Goal: Task Accomplishment & Management: Manage account settings

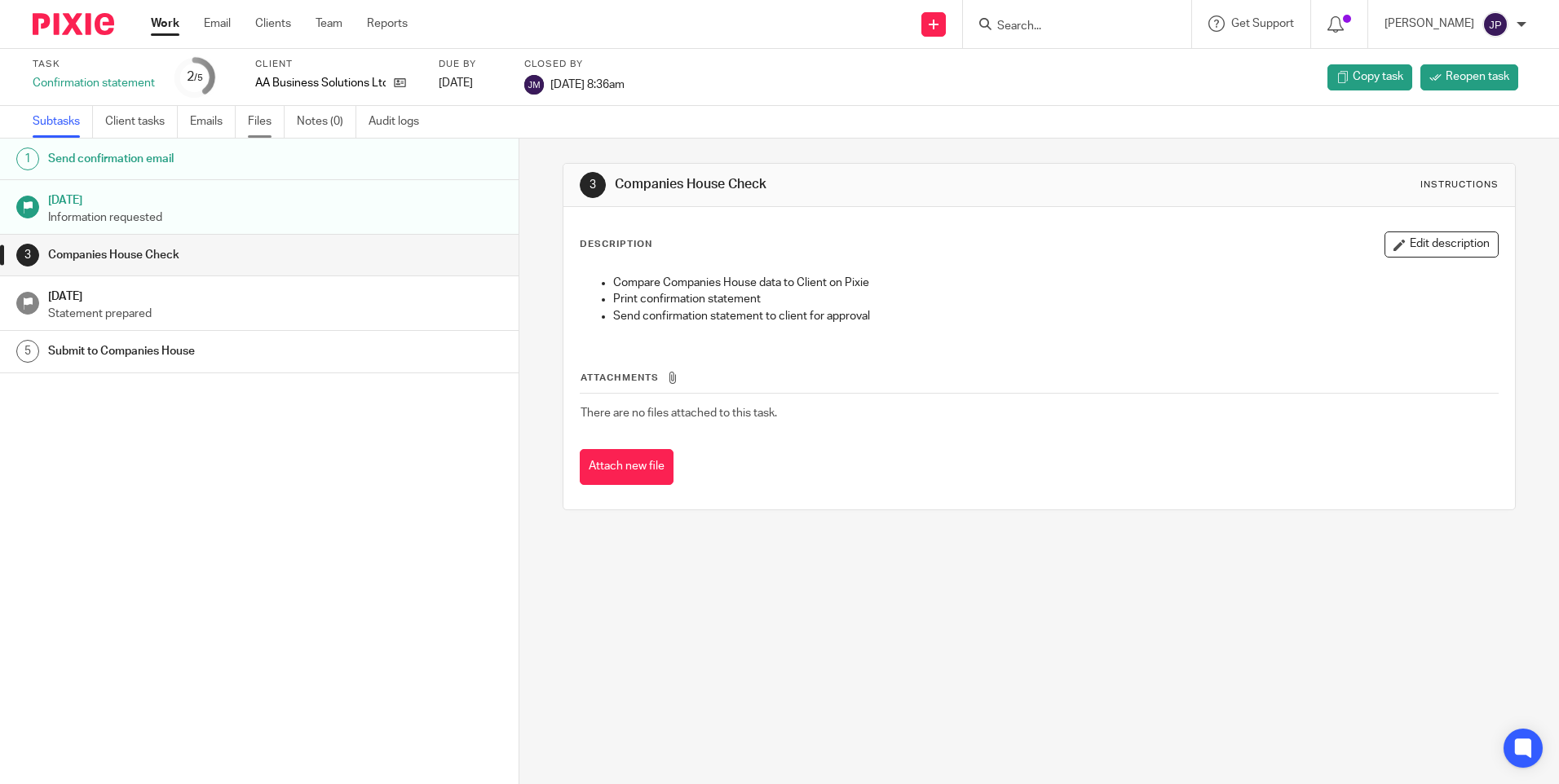
click at [268, 121] on link "Files" at bounding box center [267, 121] width 37 height 32
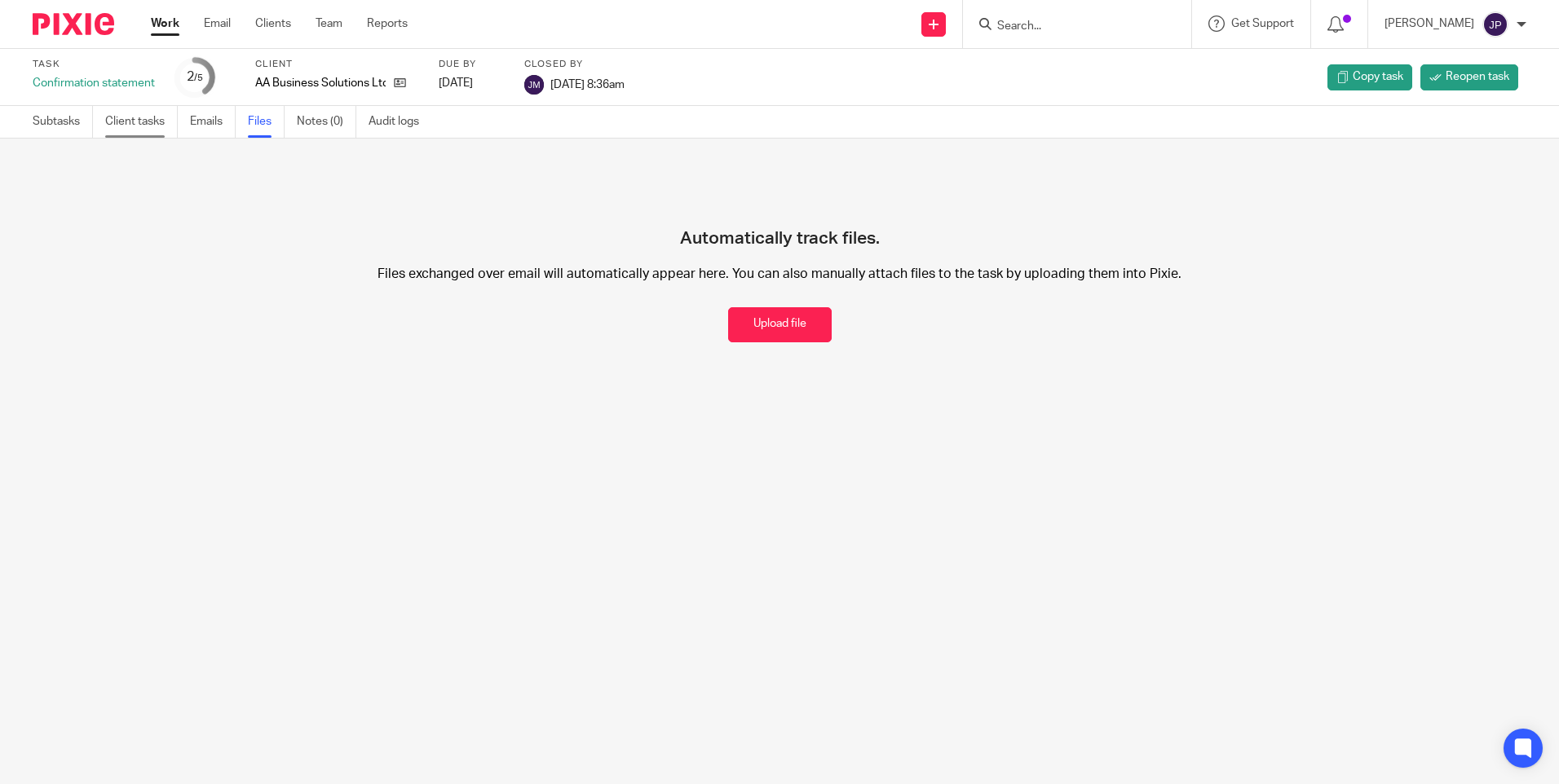
click at [141, 122] on link "Client tasks" at bounding box center [141, 121] width 72 height 32
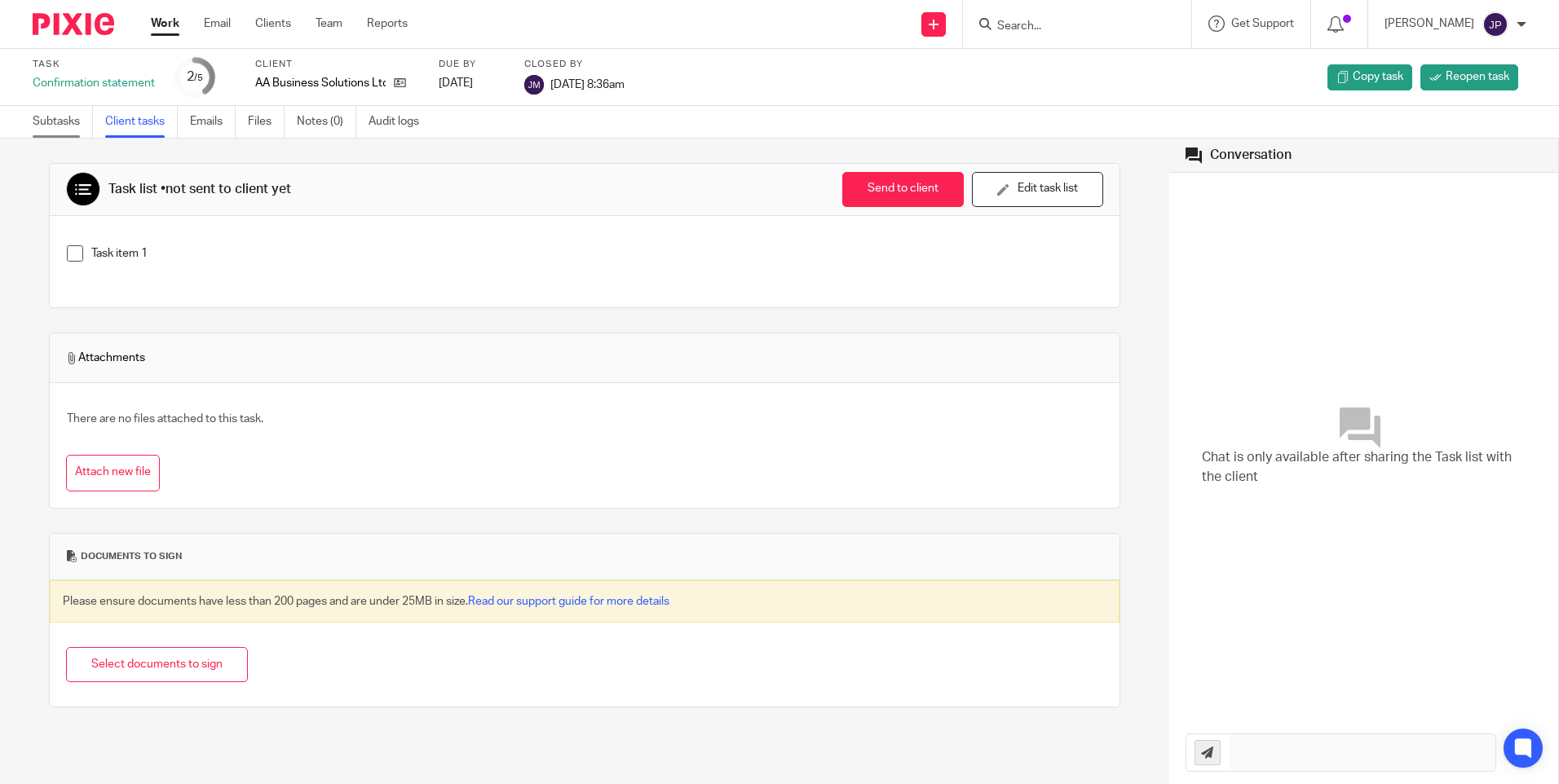
click at [56, 124] on link "Subtasks" at bounding box center [63, 121] width 61 height 32
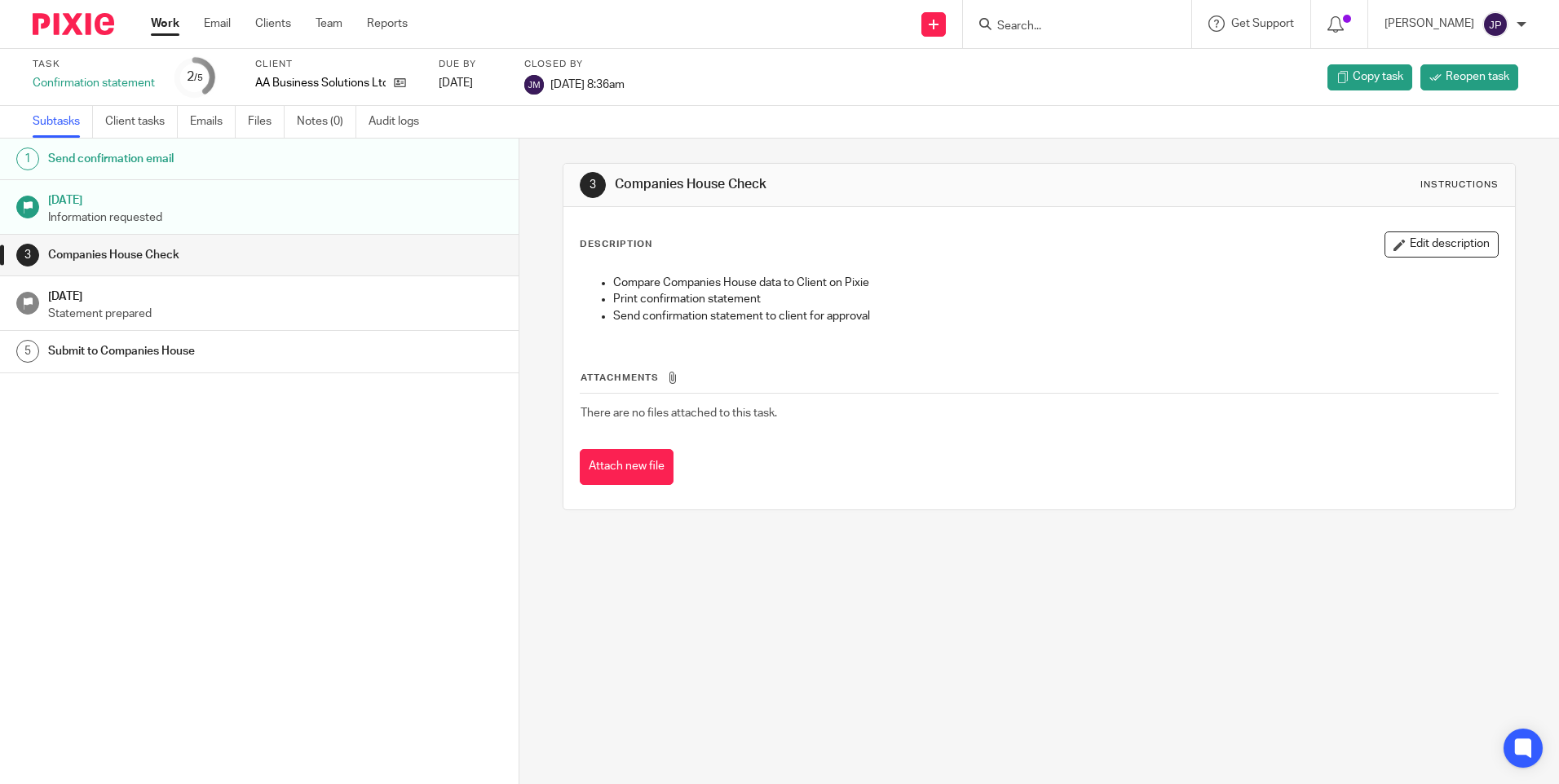
click at [110, 306] on p "Statement prepared" at bounding box center [275, 314] width 455 height 16
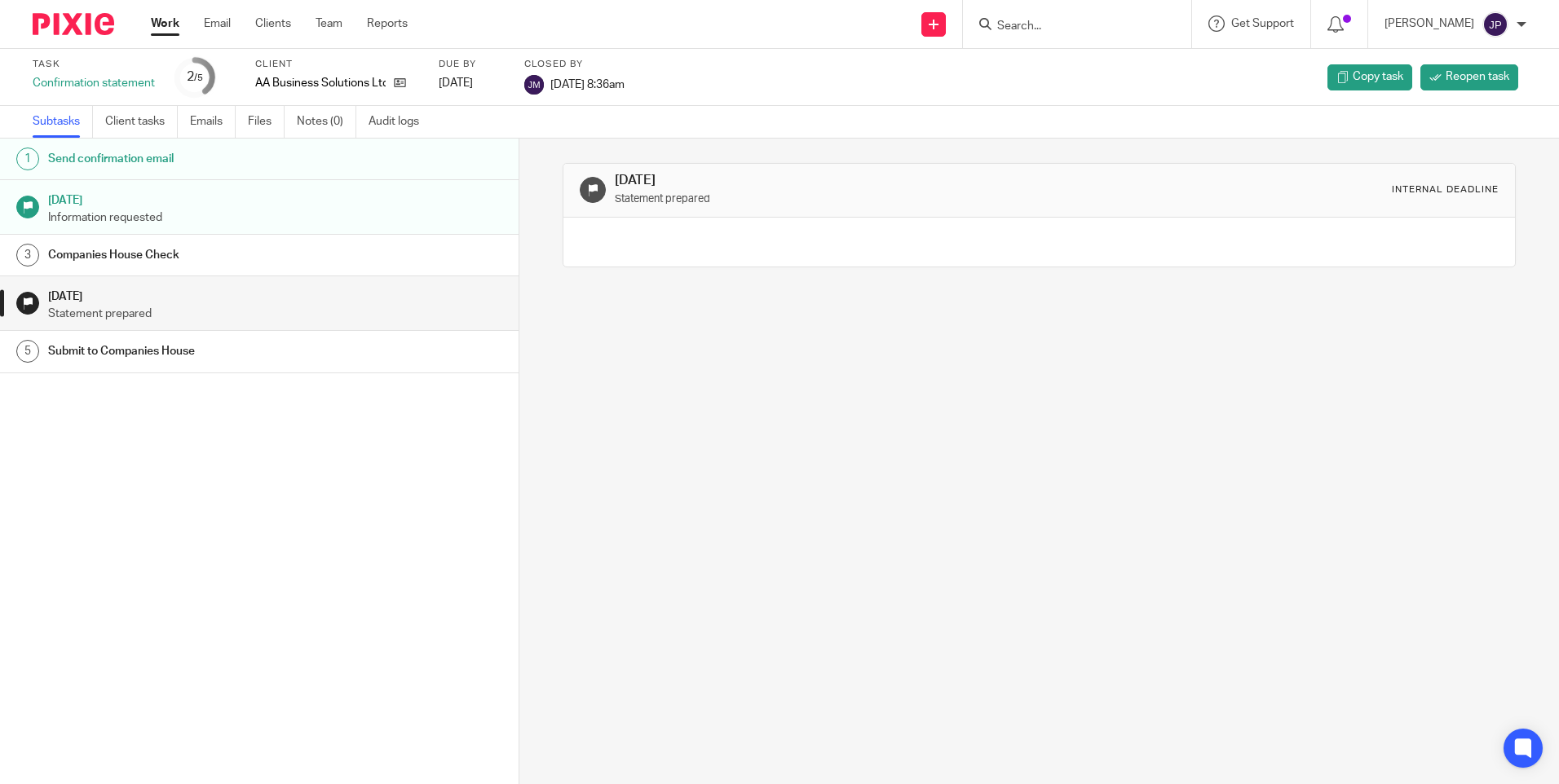
click at [662, 197] on small "Statement prepared" at bounding box center [662, 199] width 95 height 10
click at [589, 191] on icon at bounding box center [593, 190] width 13 height 13
click at [1343, 20] on icon at bounding box center [1335, 24] width 16 height 16
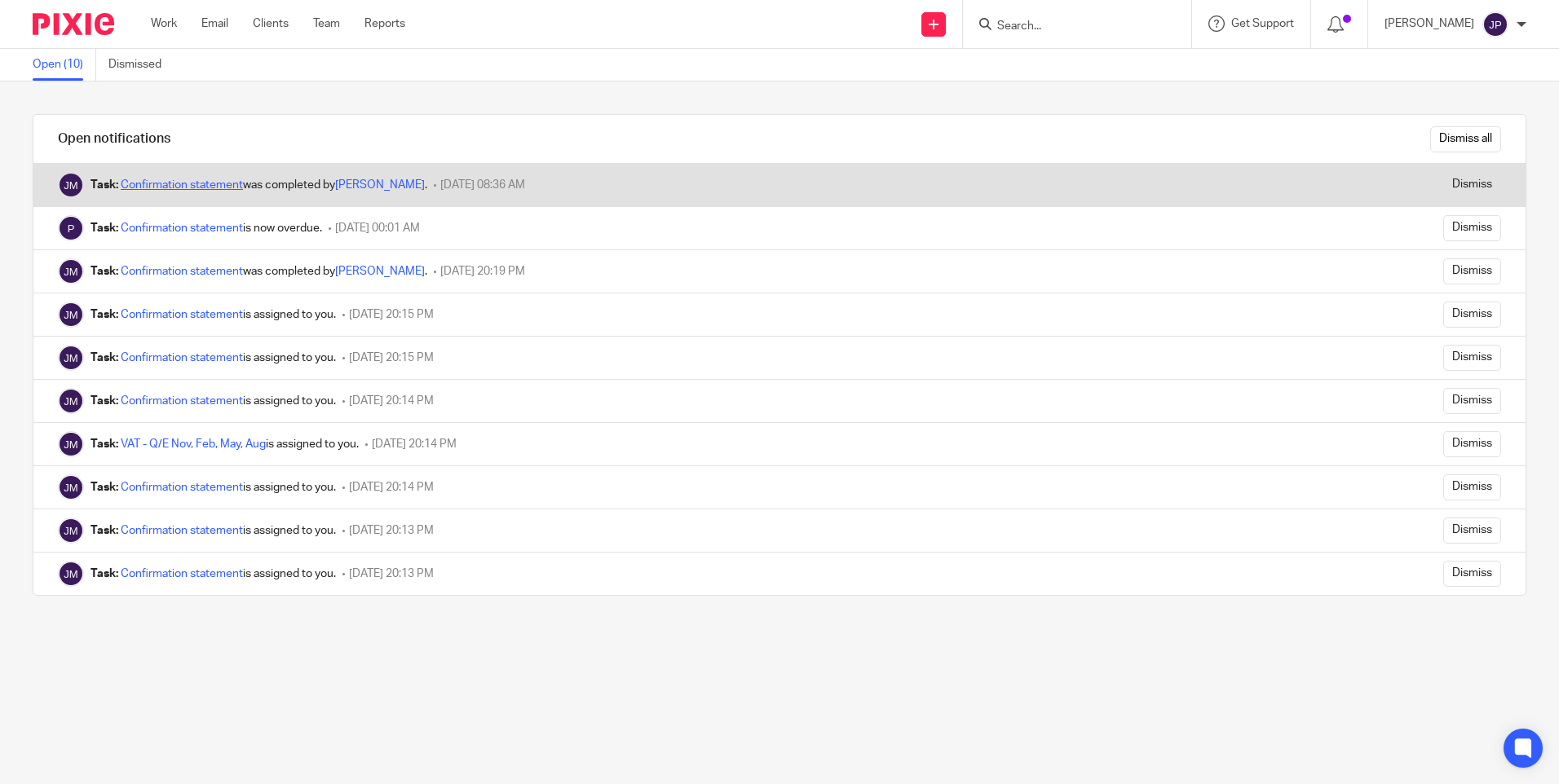
click at [200, 181] on link "Confirmation statement" at bounding box center [181, 185] width 122 height 12
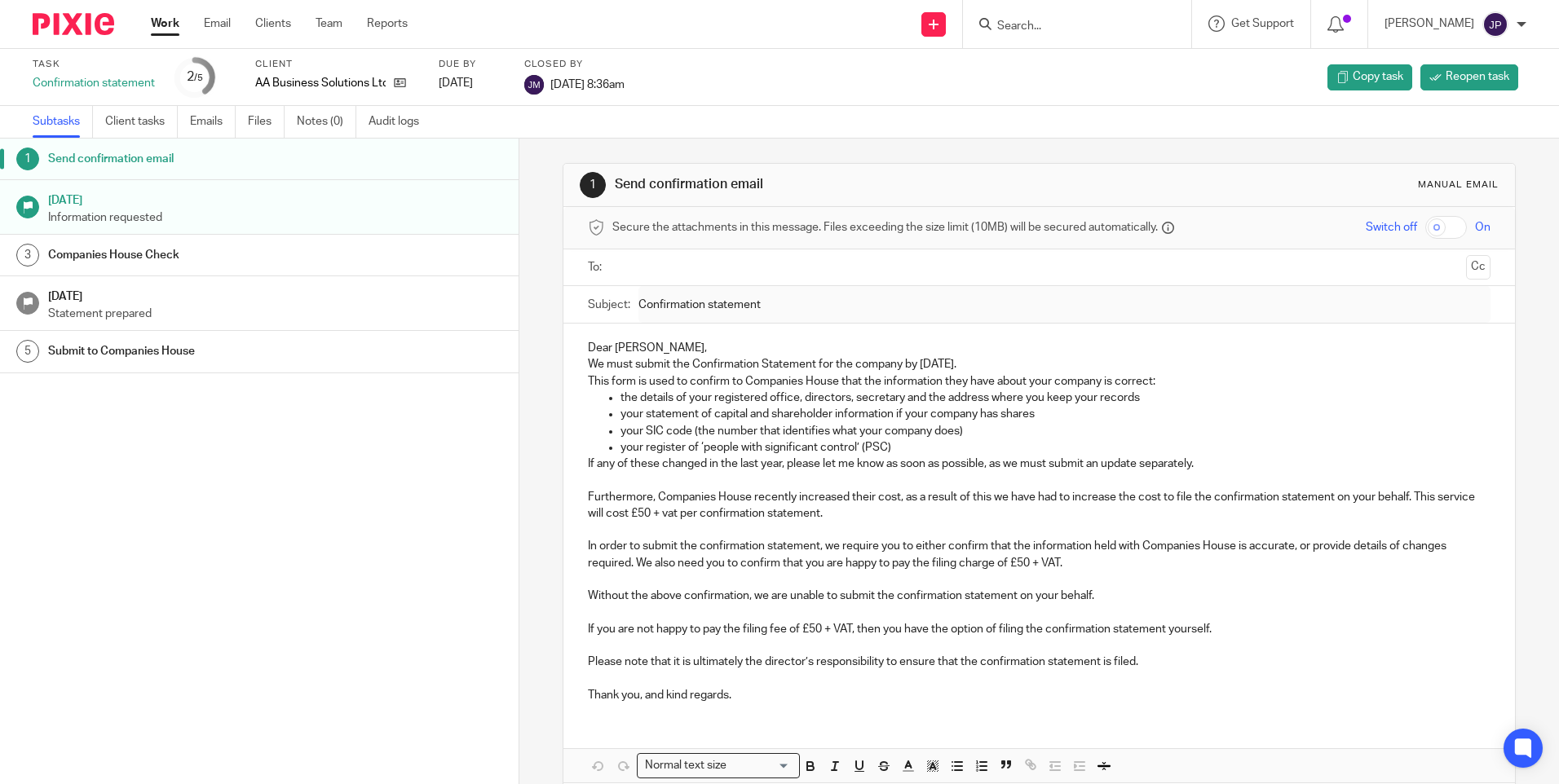
scroll to position [77, 0]
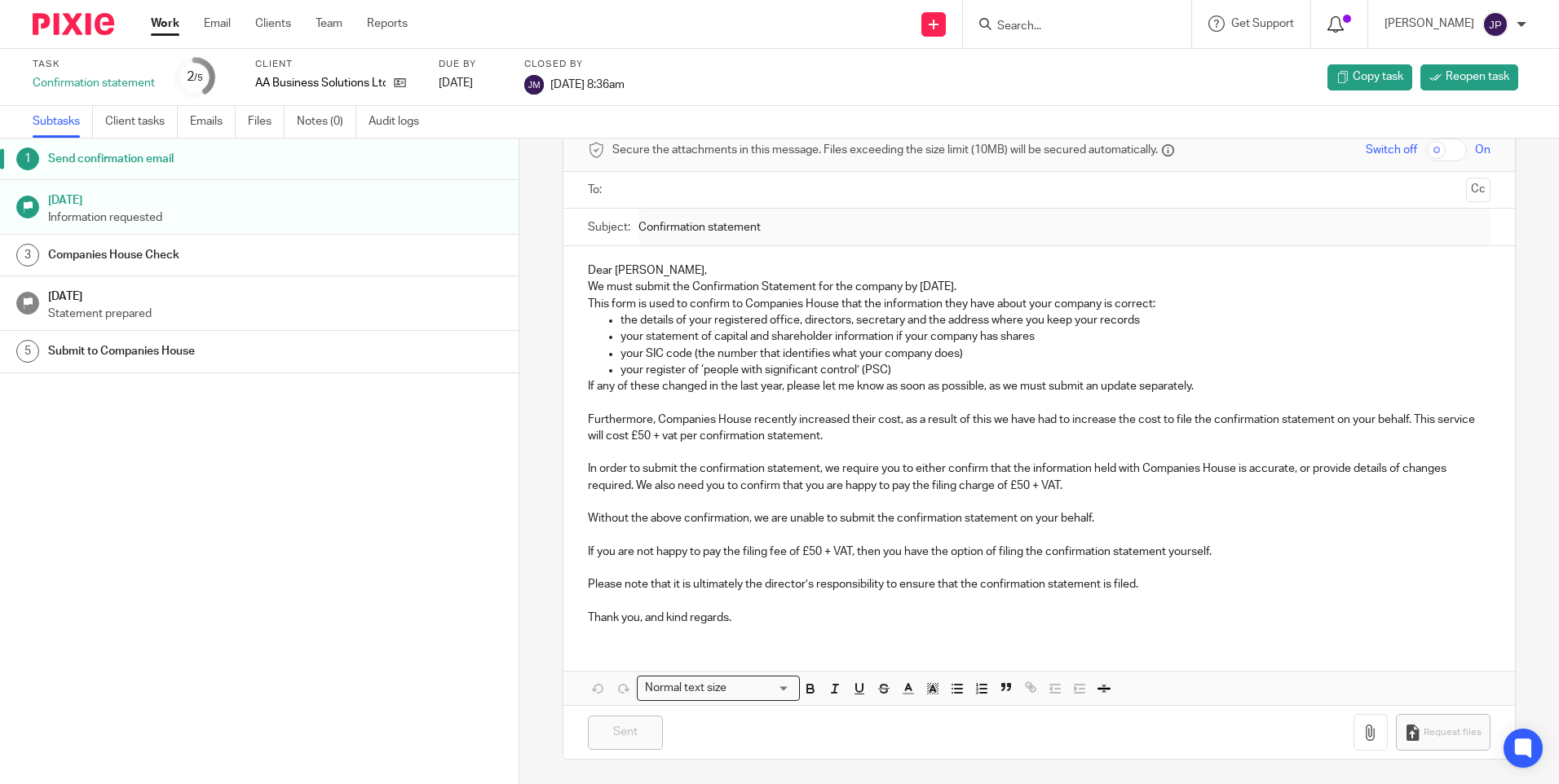
click at [1351, 22] on span at bounding box center [1346, 18] width 8 height 8
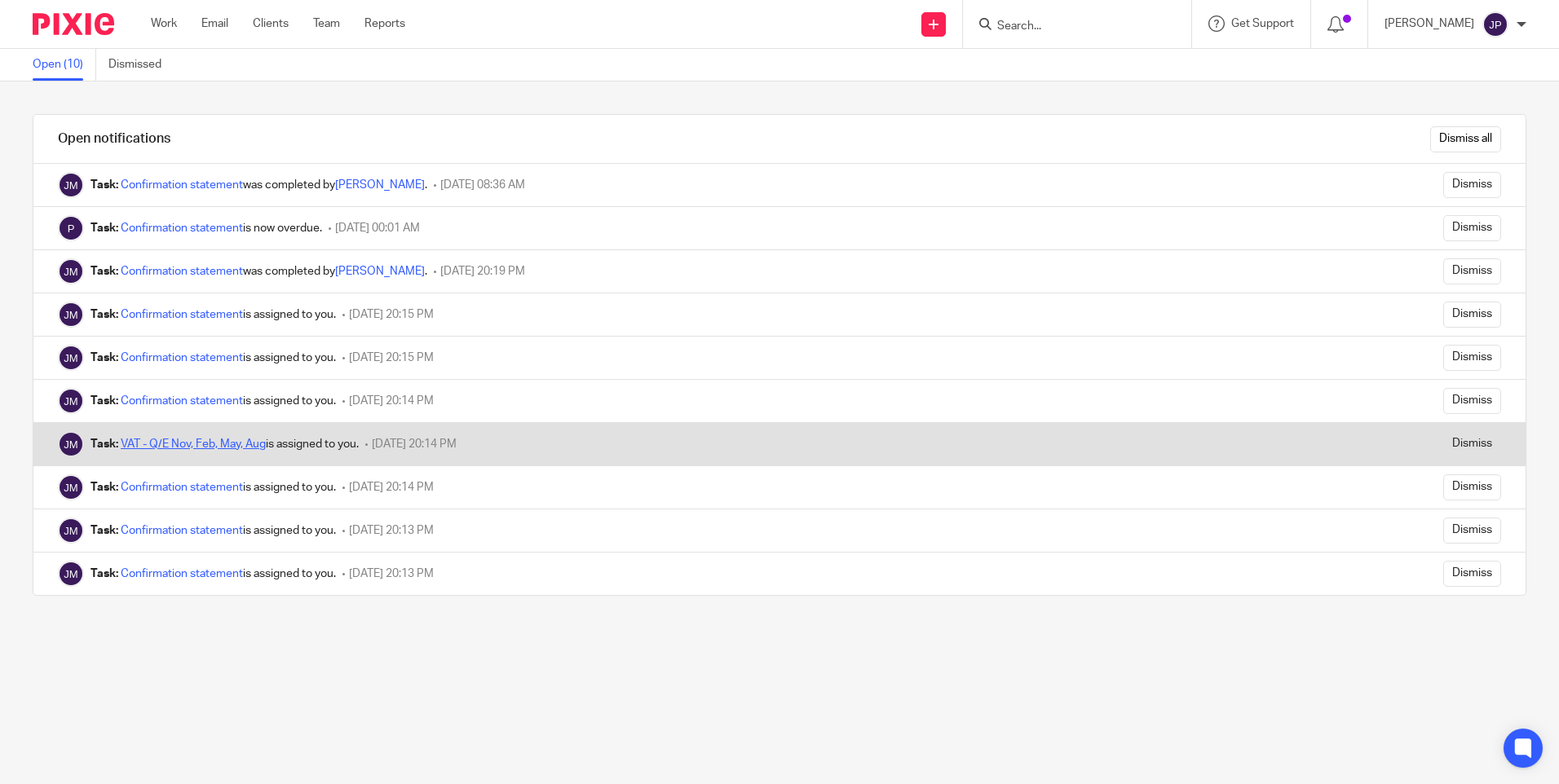
click at [217, 439] on link "VAT - Q/E Nov, Feb, May, Aug" at bounding box center [192, 444] width 145 height 12
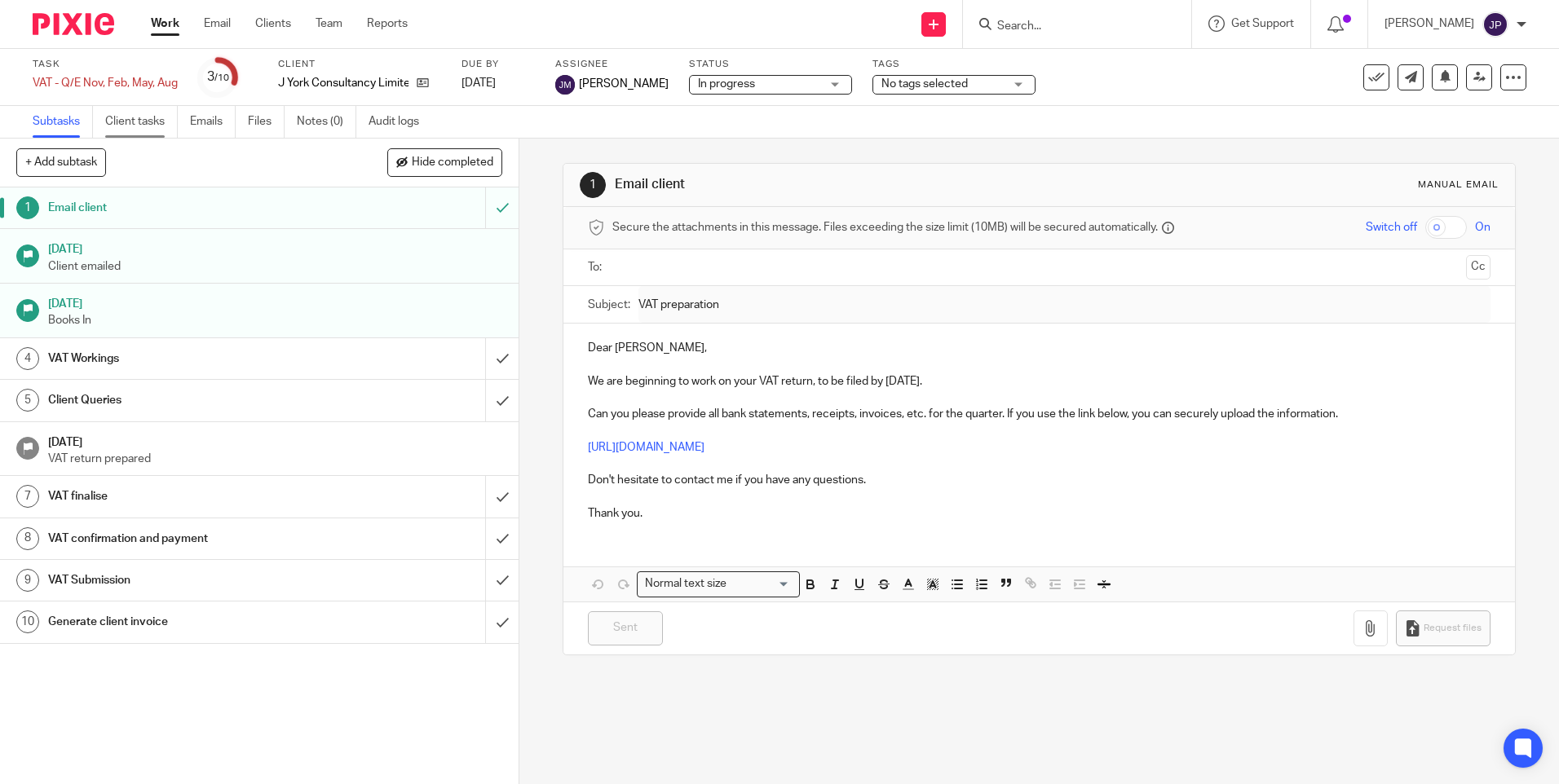
click at [153, 121] on link "Client tasks" at bounding box center [141, 121] width 72 height 32
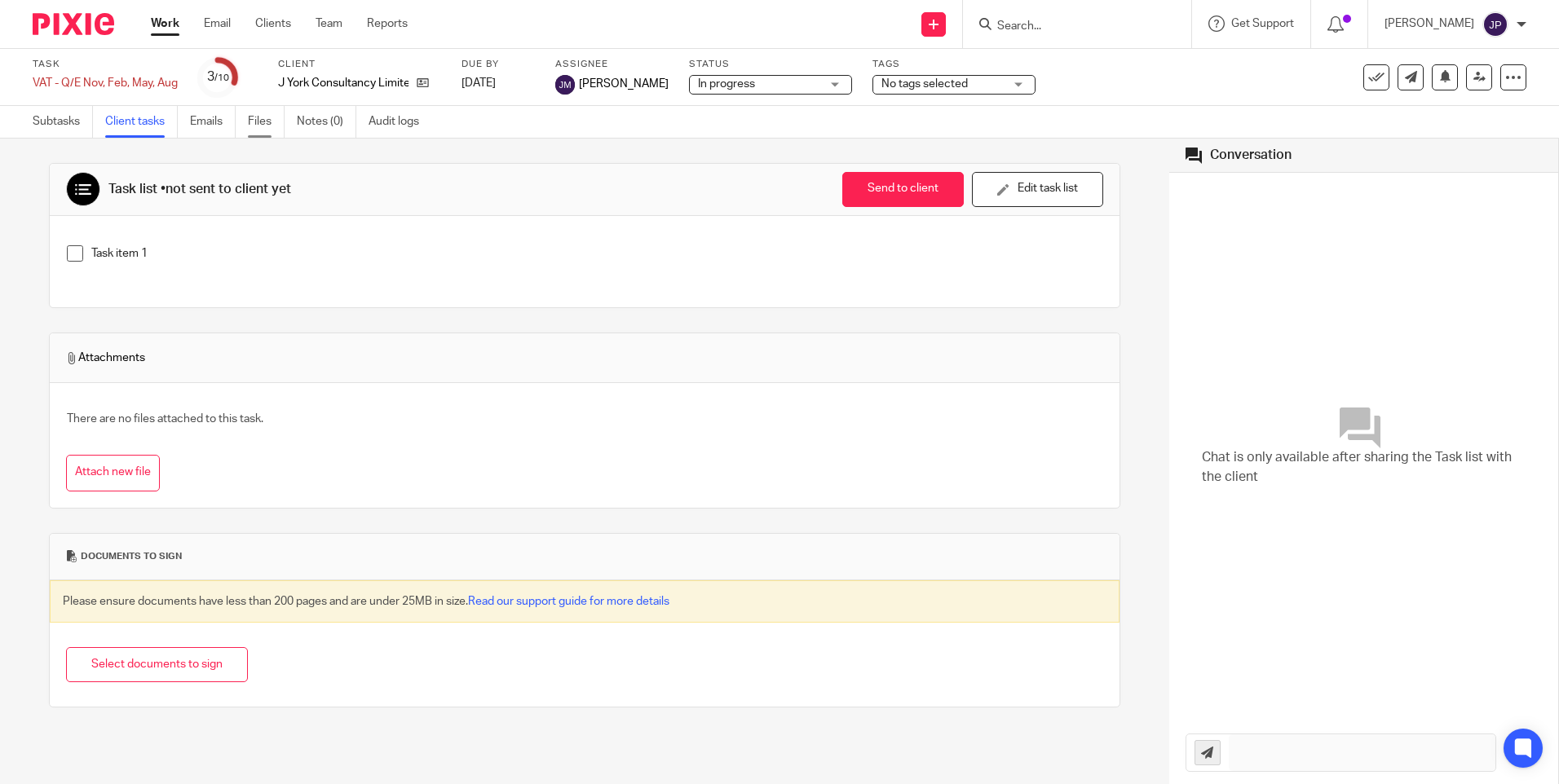
click at [264, 120] on link "Files" at bounding box center [267, 121] width 37 height 32
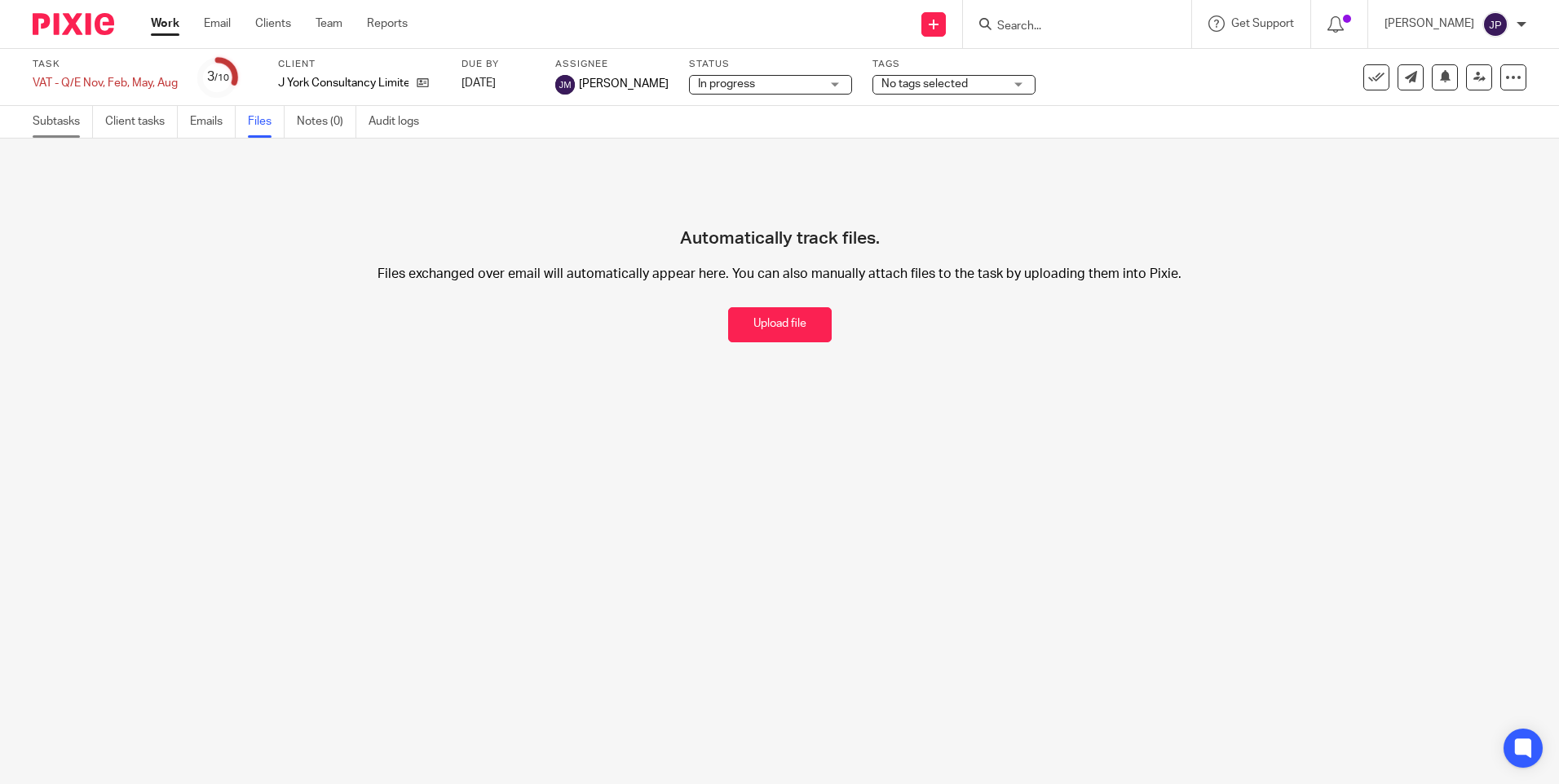
click at [63, 125] on link "Subtasks" at bounding box center [63, 121] width 61 height 32
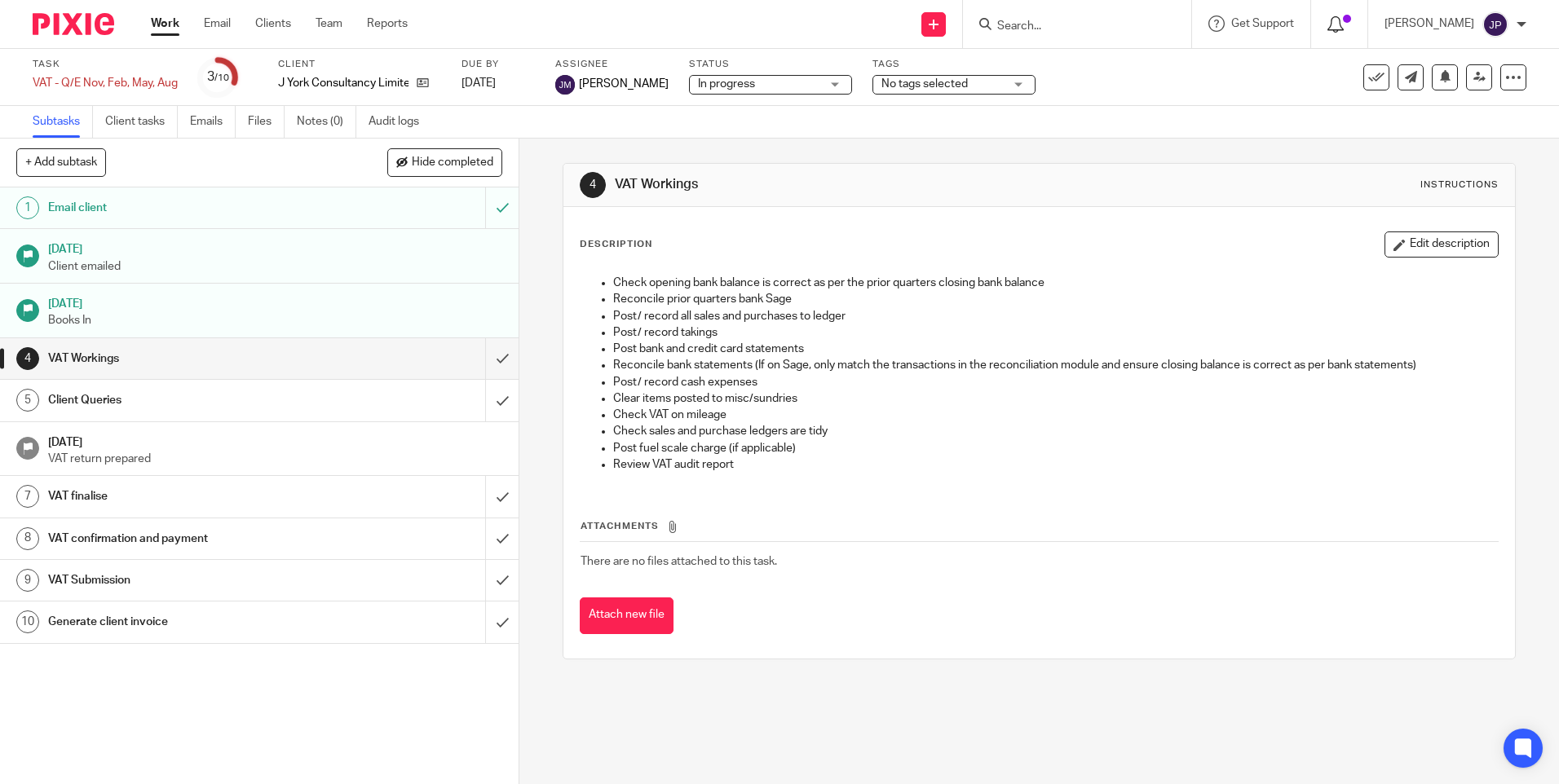
click at [1343, 24] on icon at bounding box center [1335, 24] width 16 height 16
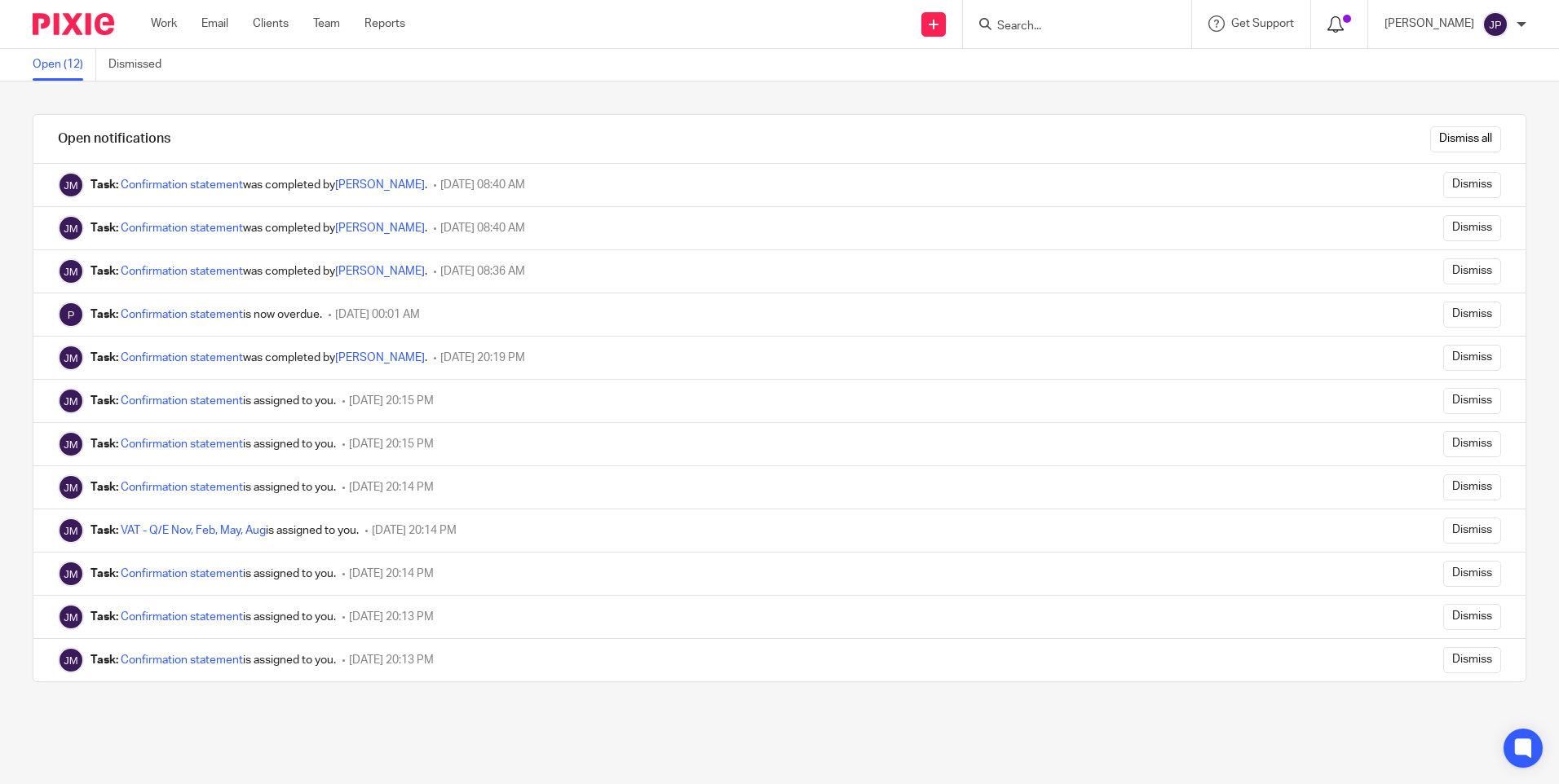
click at [1343, 22] on icon at bounding box center [1335, 24] width 16 height 16
